Goal: Transaction & Acquisition: Purchase product/service

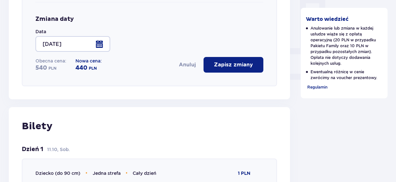
scroll to position [250, 0]
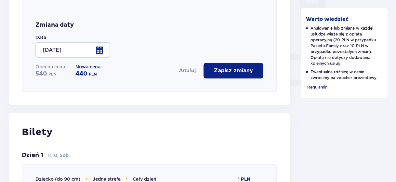
click at [225, 63] on button "Zapisz zmiany" at bounding box center [234, 71] width 60 height 16
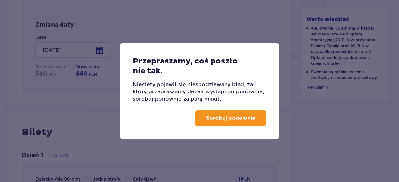
click at [225, 125] on button "Spróbuj ponownie" at bounding box center [230, 118] width 71 height 16
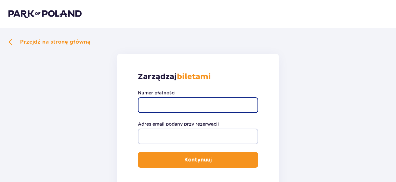
click at [163, 103] on input "Numer płatności" at bounding box center [198, 105] width 120 height 16
type input "TR-VRC-J8W9TOX"
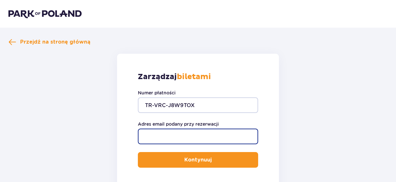
click at [157, 134] on input "Adres email podany przy rezerwacji" at bounding box center [198, 136] width 120 height 16
type input "[EMAIL_ADDRESS][PERSON_NAME][DOMAIN_NAME]"
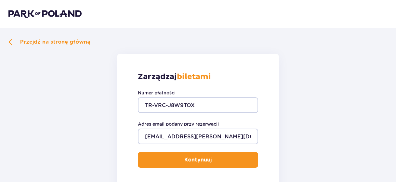
click at [191, 162] on p "Kontynuuj" at bounding box center [197, 159] width 27 height 7
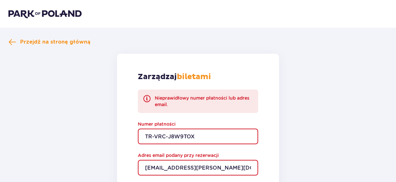
click at [201, 137] on input "TR-VRC-J8W9TOX" at bounding box center [198, 136] width 120 height 16
type input "TR-VRC-J8W9T0X"
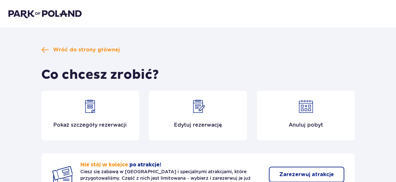
click at [199, 110] on img at bounding box center [198, 107] width 16 height 16
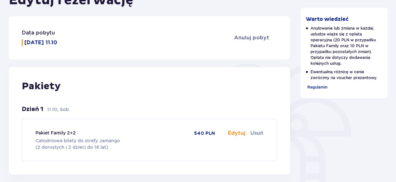
scroll to position [130, 0]
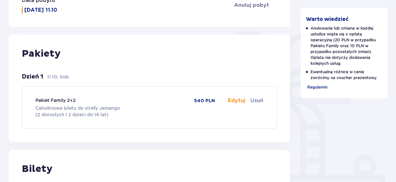
click at [234, 100] on button "Edytuj" at bounding box center [236, 100] width 17 height 7
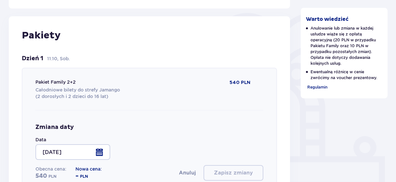
scroll to position [195, 0]
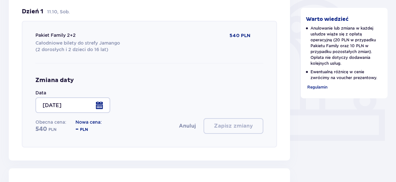
click at [102, 107] on div at bounding box center [72, 105] width 75 height 16
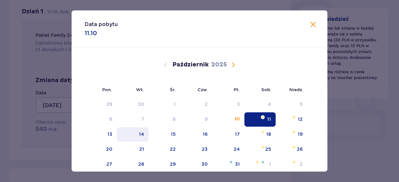
click at [144, 135] on div "14" at bounding box center [133, 134] width 32 height 14
type input "14.10.25"
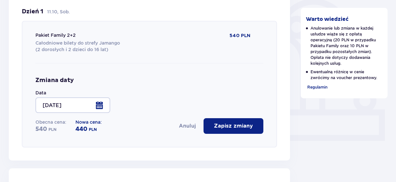
click at [42, 144] on div "Zmiana daty Data 14.10.25 Obecna cena: 540 PLN Nowa cena: 440 PLN Anuluj Zapisz…" at bounding box center [149, 105] width 228 height 84
click at [229, 124] on p "Zapisz zmiany" at bounding box center [233, 125] width 39 height 7
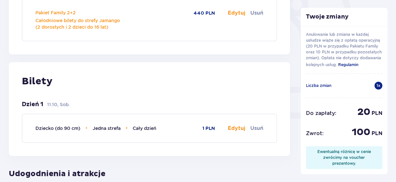
scroll to position [228, 0]
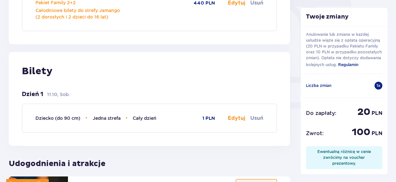
click at [239, 117] on button "Edytuj" at bounding box center [236, 117] width 17 height 7
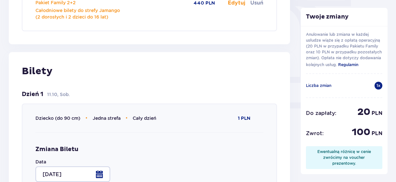
type input "Jedna strefa"
type input "Cały dzień"
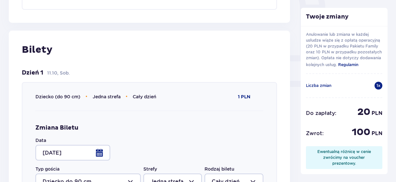
scroll to position [325, 0]
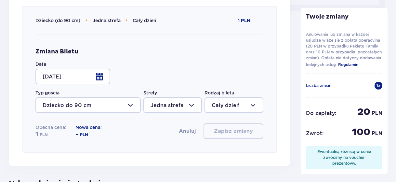
click at [98, 77] on div at bounding box center [72, 77] width 75 height 16
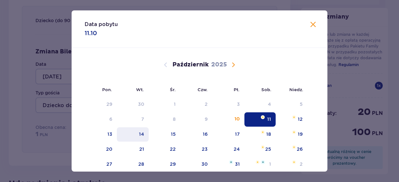
click at [145, 137] on div "14" at bounding box center [133, 134] width 32 height 14
type input "14.10.25"
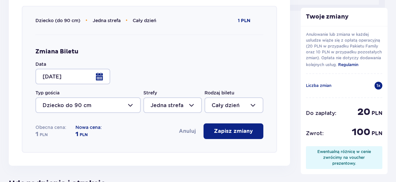
click at [220, 130] on p "Zapisz zmiany" at bounding box center [233, 130] width 39 height 7
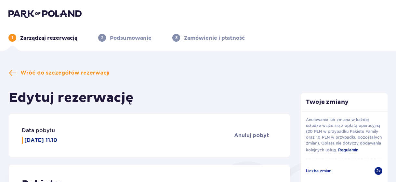
click at [132, 37] on p "Podsumowanie" at bounding box center [131, 37] width 42 height 7
click at [38, 73] on span "Wróć do szczegółów rezerwacji" at bounding box center [64, 72] width 89 height 7
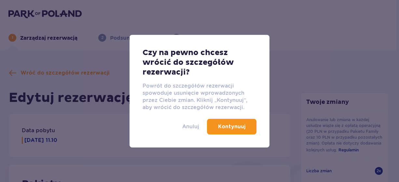
click at [192, 125] on p "Anuluj" at bounding box center [190, 126] width 17 height 7
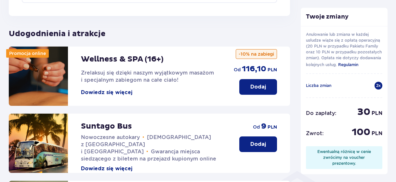
scroll to position [478, 0]
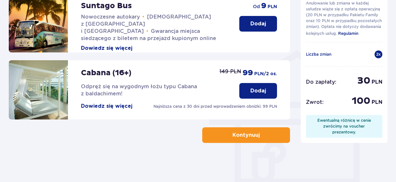
click at [243, 137] on p "Kontynuuj" at bounding box center [245, 134] width 27 height 7
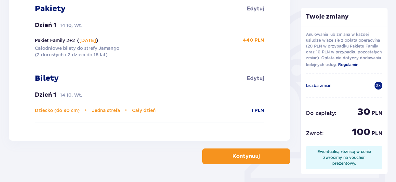
scroll to position [163, 0]
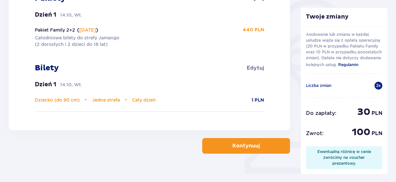
click at [252, 144] on p "Kontynuuj" at bounding box center [245, 145] width 27 height 7
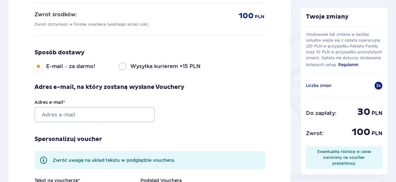
scroll to position [130, 0]
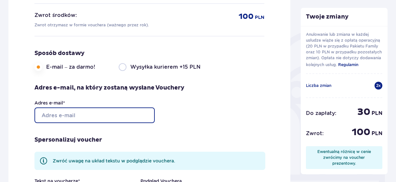
click at [69, 114] on input "Adres e-mail *" at bounding box center [94, 115] width 120 height 16
type input "[EMAIL_ADDRESS][PERSON_NAME][DOMAIN_NAME]"
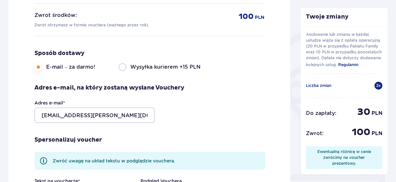
click at [178, 113] on div "Adres e-mail * m-markiewicz@o2.pl" at bounding box center [109, 110] width 150 height 23
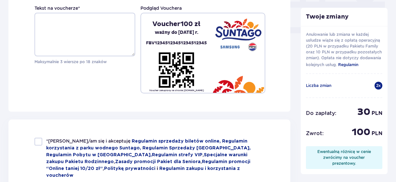
scroll to position [325, 0]
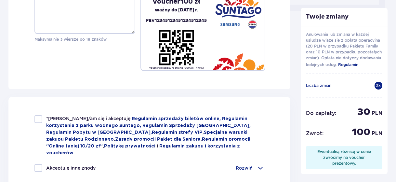
click at [39, 117] on div at bounding box center [38, 119] width 8 height 8
checkbox input "true"
click at [37, 164] on div "Akceptuję inne zgody Rozwiń Chcę otrzymywać od Global Parks Poland Sp. z o.o. z…" at bounding box center [149, 172] width 230 height 16
click at [40, 164] on div at bounding box center [38, 168] width 8 height 8
checkbox input "true"
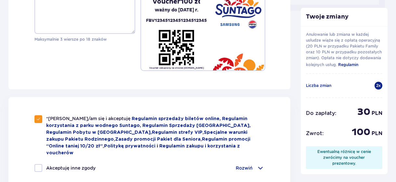
checkbox input "true"
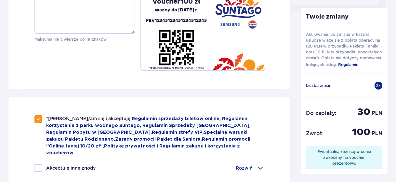
checkbox input "true"
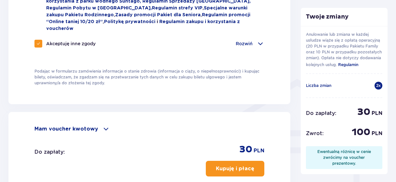
scroll to position [455, 0]
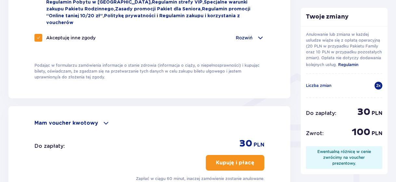
click at [102, 119] on span at bounding box center [106, 123] width 8 height 8
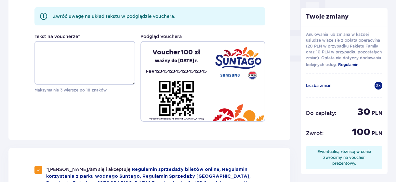
scroll to position [260, 0]
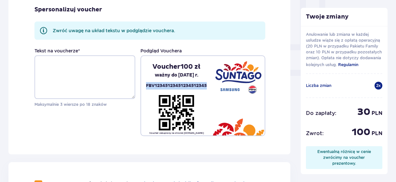
drag, startPoint x: 208, startPoint y: 83, endPoint x: 146, endPoint y: 85, distance: 61.8
click at [146, 85] on div "Voucher 100 zł ważny do 11.10.2026 r. FBV12345123451234512345" at bounding box center [176, 75] width 71 height 27
copy p "FBV12345123451234512345"
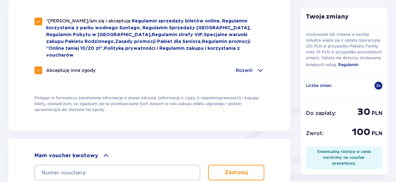
scroll to position [488, 0]
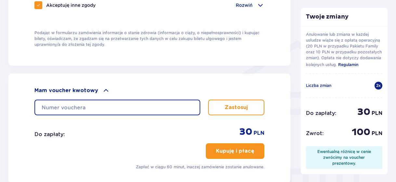
click at [67, 99] on input "text" at bounding box center [117, 107] width 166 height 16
paste input "FBV12345123451234512345"
type input "FBV12345123451234512345"
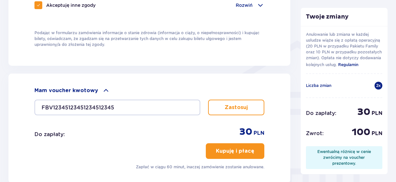
click at [230, 104] on p "Zastosuj" at bounding box center [236, 107] width 23 height 7
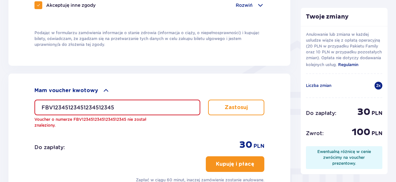
click at [243, 159] on button "Kupuję i płacę" at bounding box center [235, 164] width 59 height 16
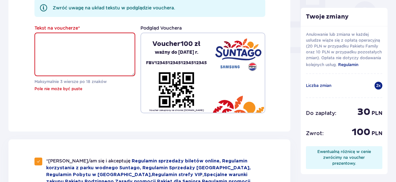
scroll to position [283, 0]
click at [52, 42] on textarea "Tekst na voucherze *" at bounding box center [84, 55] width 101 height 44
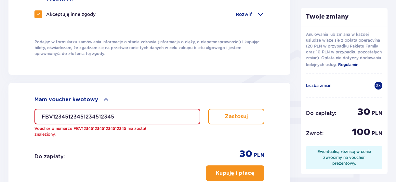
scroll to position [510, 0]
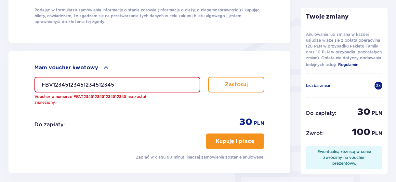
type textarea "Markiewicz Martyna"
click at [150, 77] on input "FBV12345123451234512345" at bounding box center [117, 85] width 166 height 16
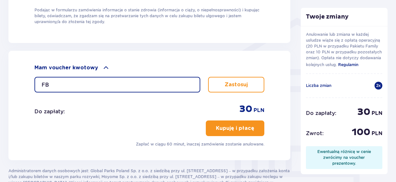
type input "F"
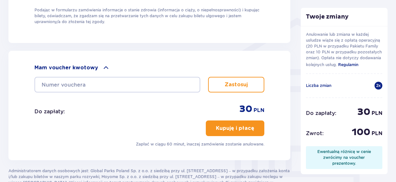
click at [243, 125] on p "Kupuję i płacę" at bounding box center [235, 128] width 38 height 7
